Goal: Navigation & Orientation: Find specific page/section

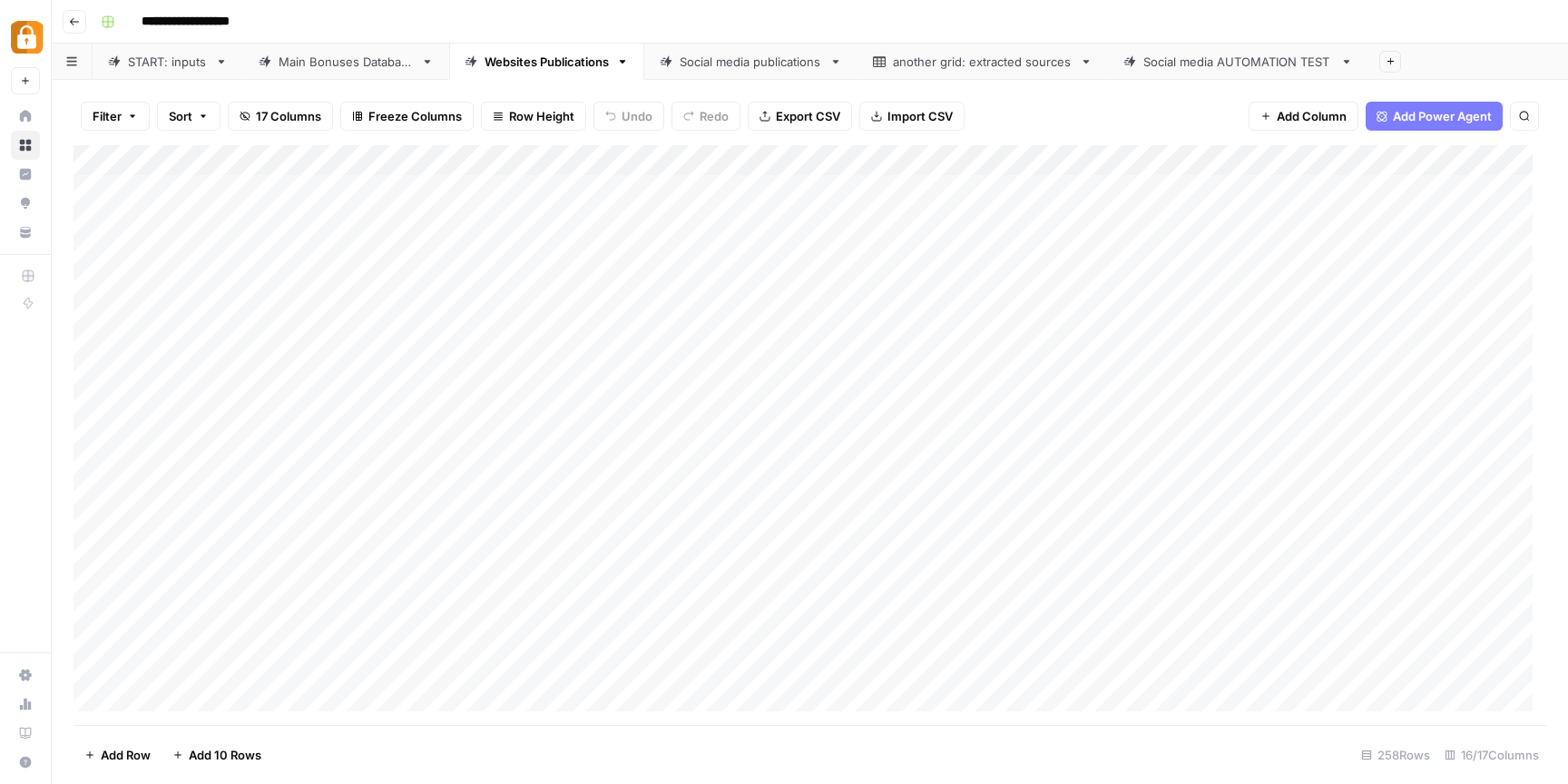
click at [74, 18] on icon "button" at bounding box center [74, 22] width 11 height 11
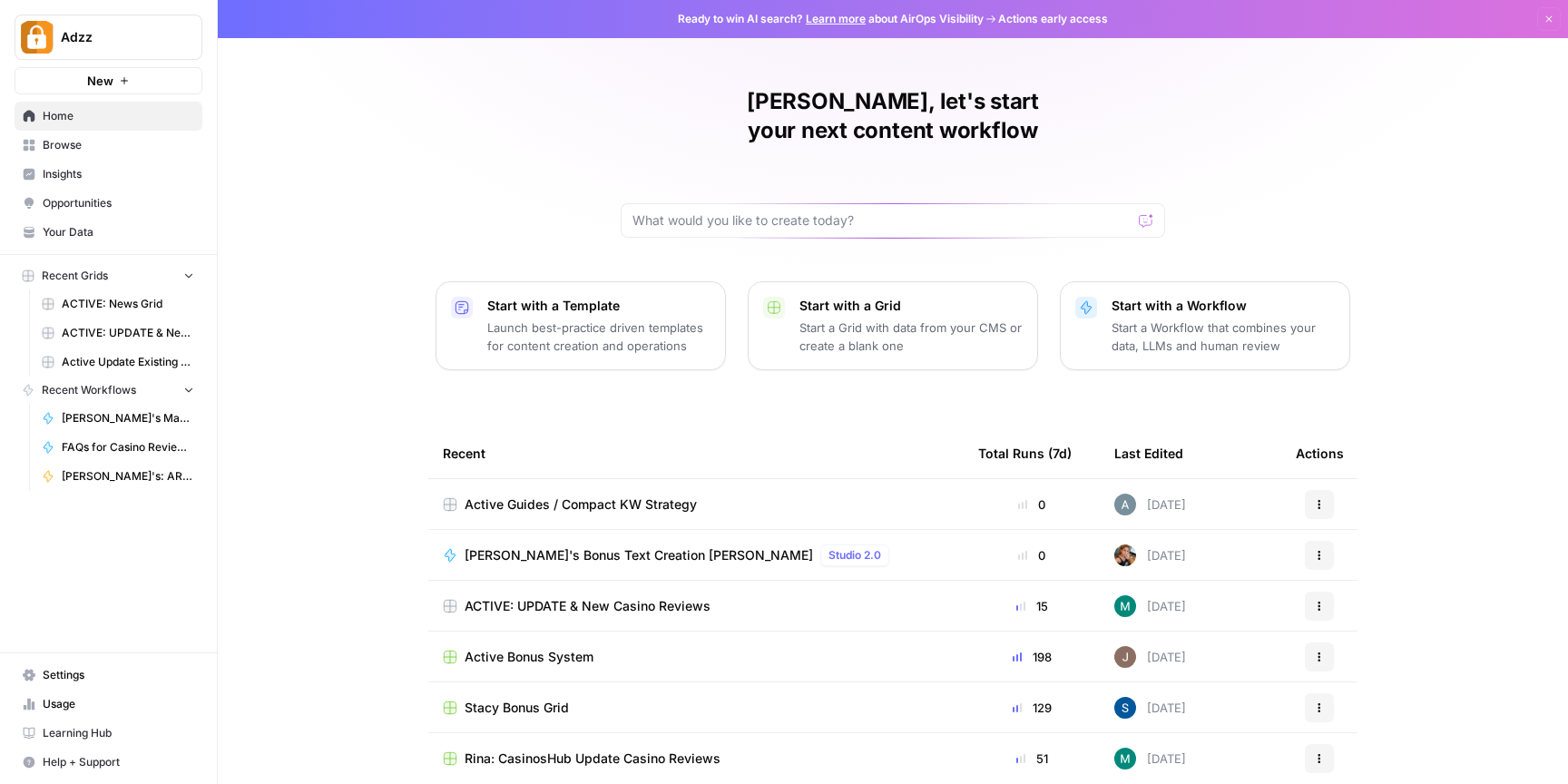
scroll to position [51, 0]
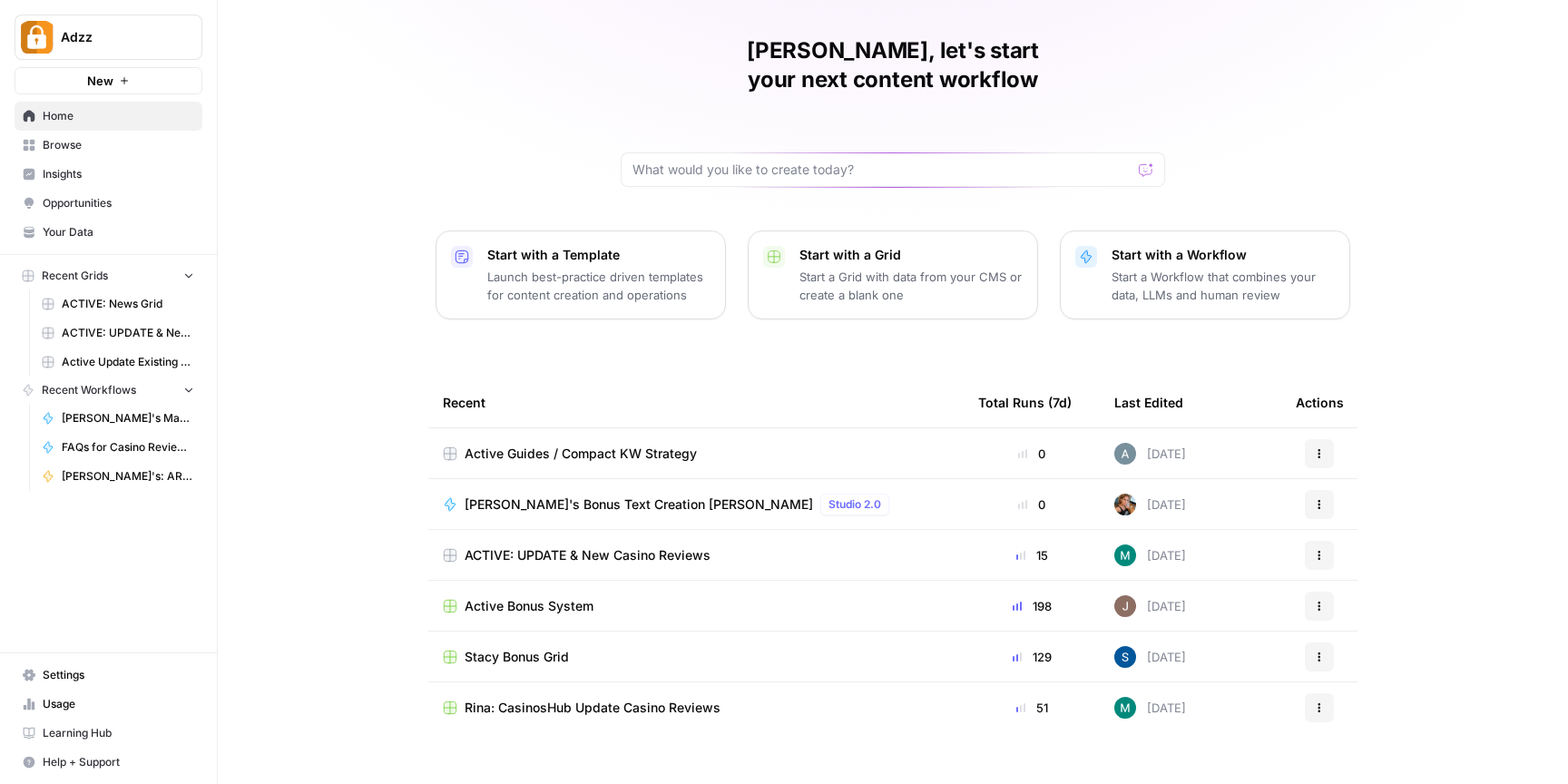
click at [610, 648] on div "Stacy Bonus Grid" at bounding box center [697, 657] width 507 height 18
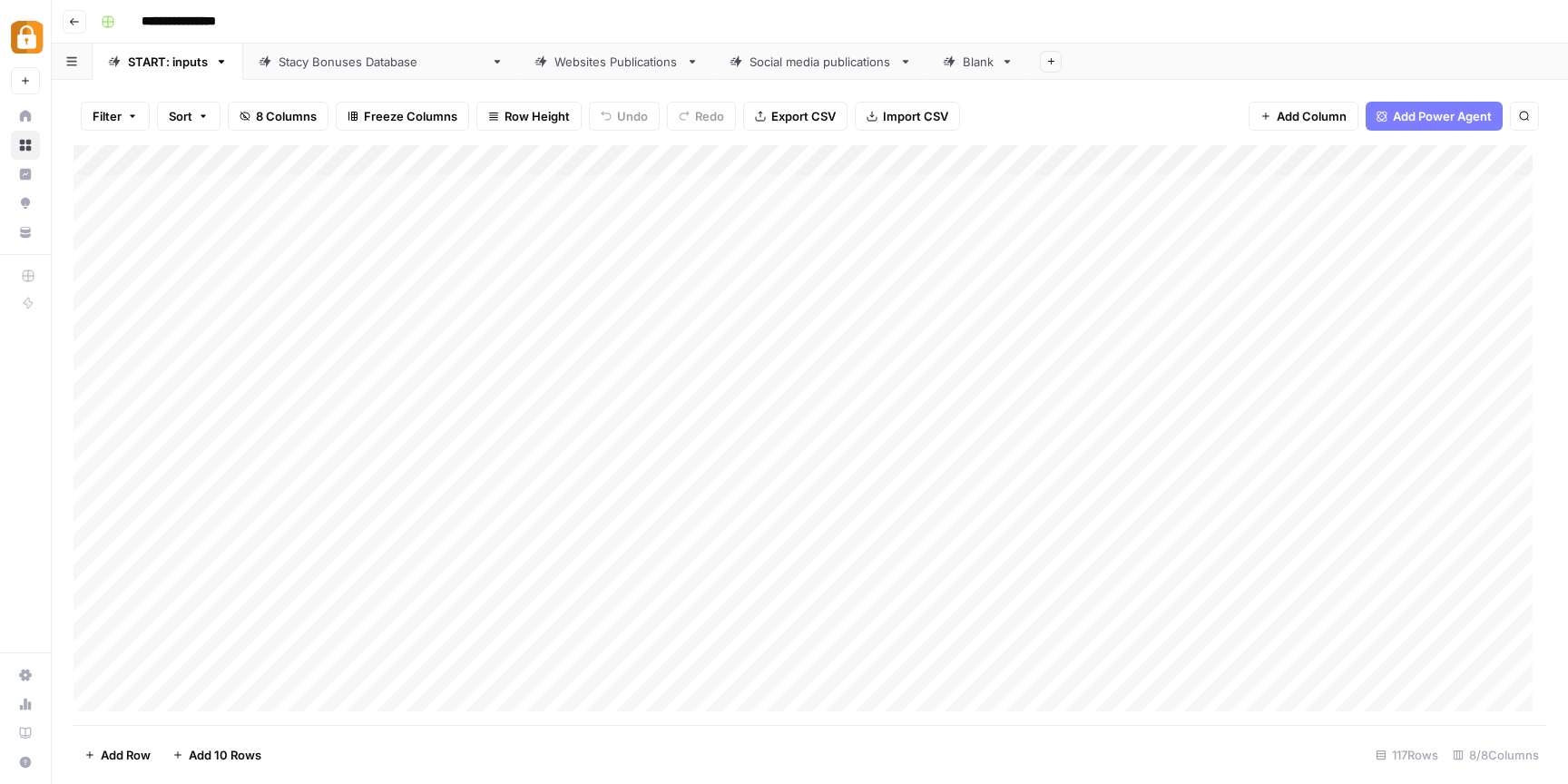
click at [362, 62] on div "[PERSON_NAME] Bonuses Database" at bounding box center [381, 62] width 205 height 18
click at [524, 71] on link "Websites Publications" at bounding box center [616, 61] width 196 height 36
click at [750, 68] on div "Social media publications" at bounding box center [820, 62] width 142 height 18
click at [566, 65] on div "Websites Publications" at bounding box center [616, 62] width 125 height 18
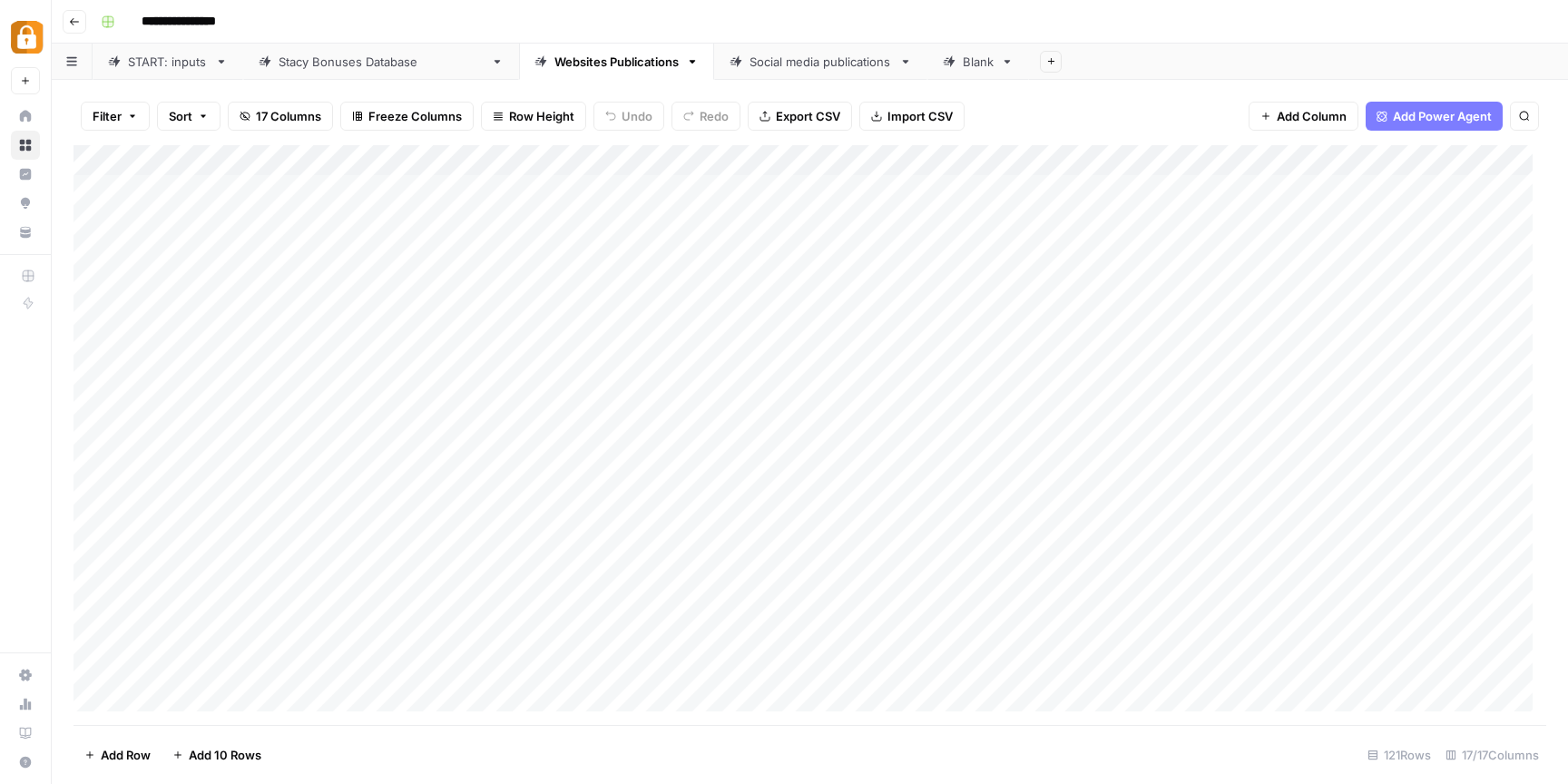
click at [359, 63] on div "[PERSON_NAME] Bonuses Database" at bounding box center [381, 62] width 205 height 18
click at [566, 67] on div "Websites Publications" at bounding box center [616, 62] width 125 height 18
